Goal: Navigation & Orientation: Go to known website

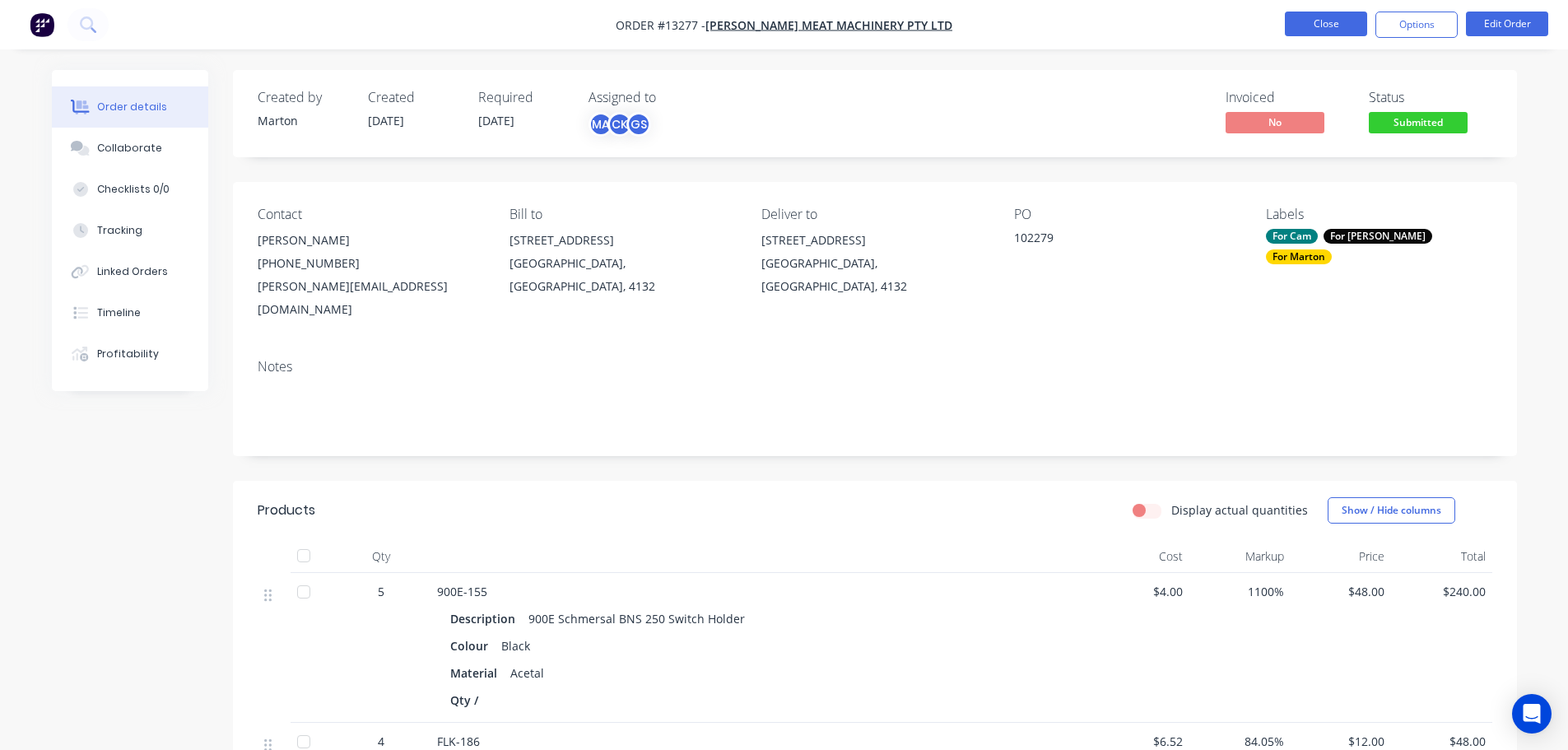
click at [1335, 30] on button "Close" at bounding box center [1327, 24] width 82 height 25
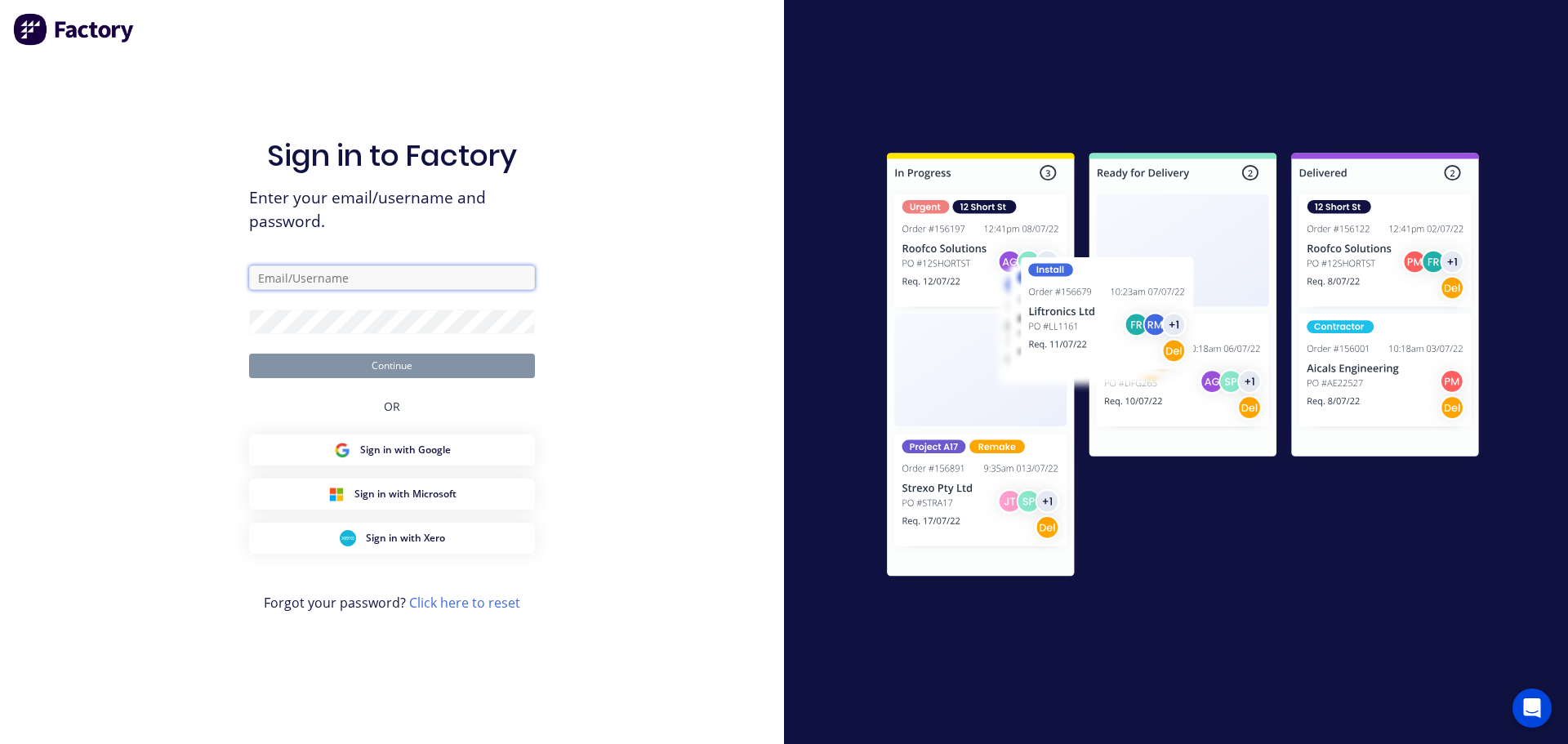
type input "[EMAIL_ADDRESS][DOMAIN_NAME]"
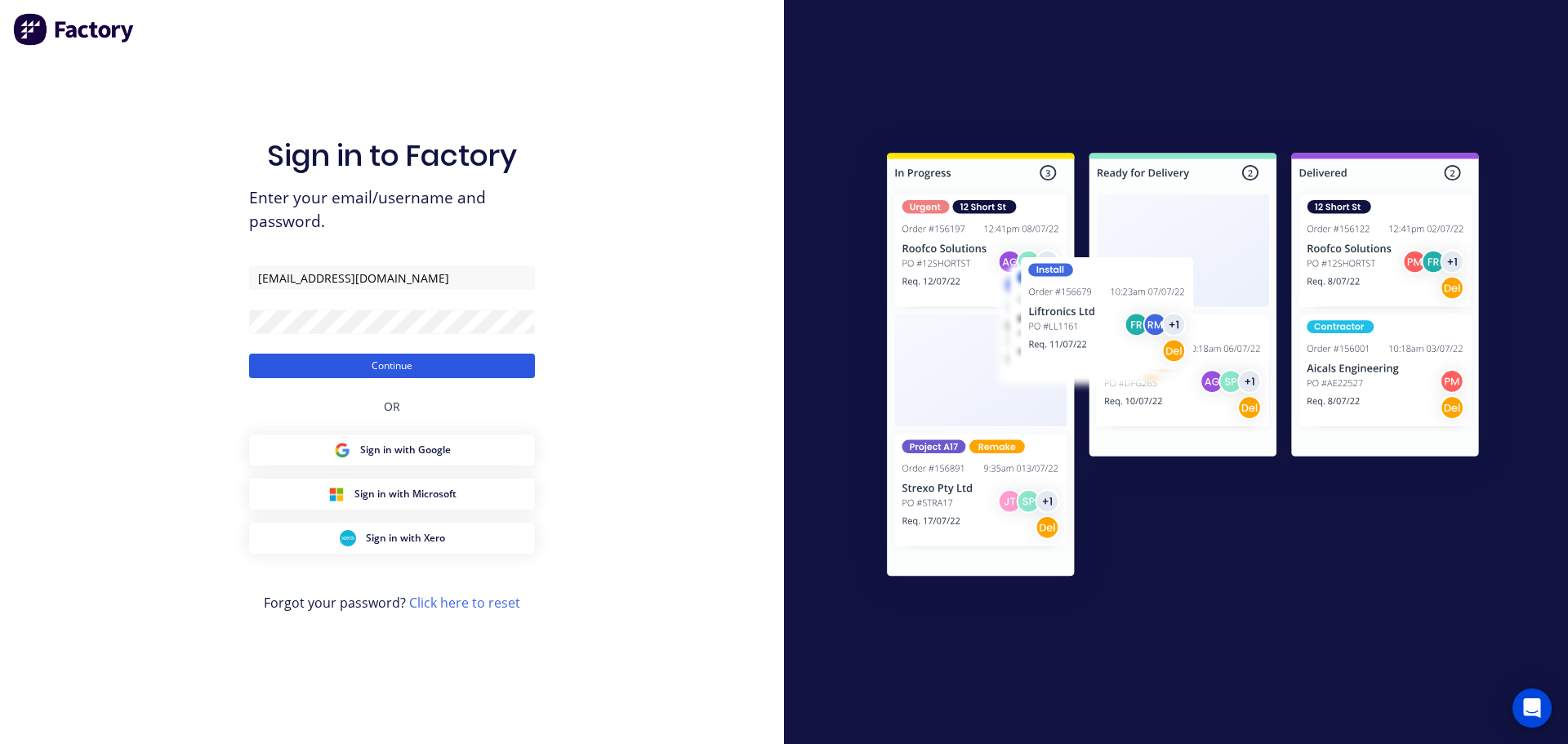
click at [385, 361] on button "Continue" at bounding box center [392, 366] width 285 height 25
